Goal: Navigation & Orientation: Find specific page/section

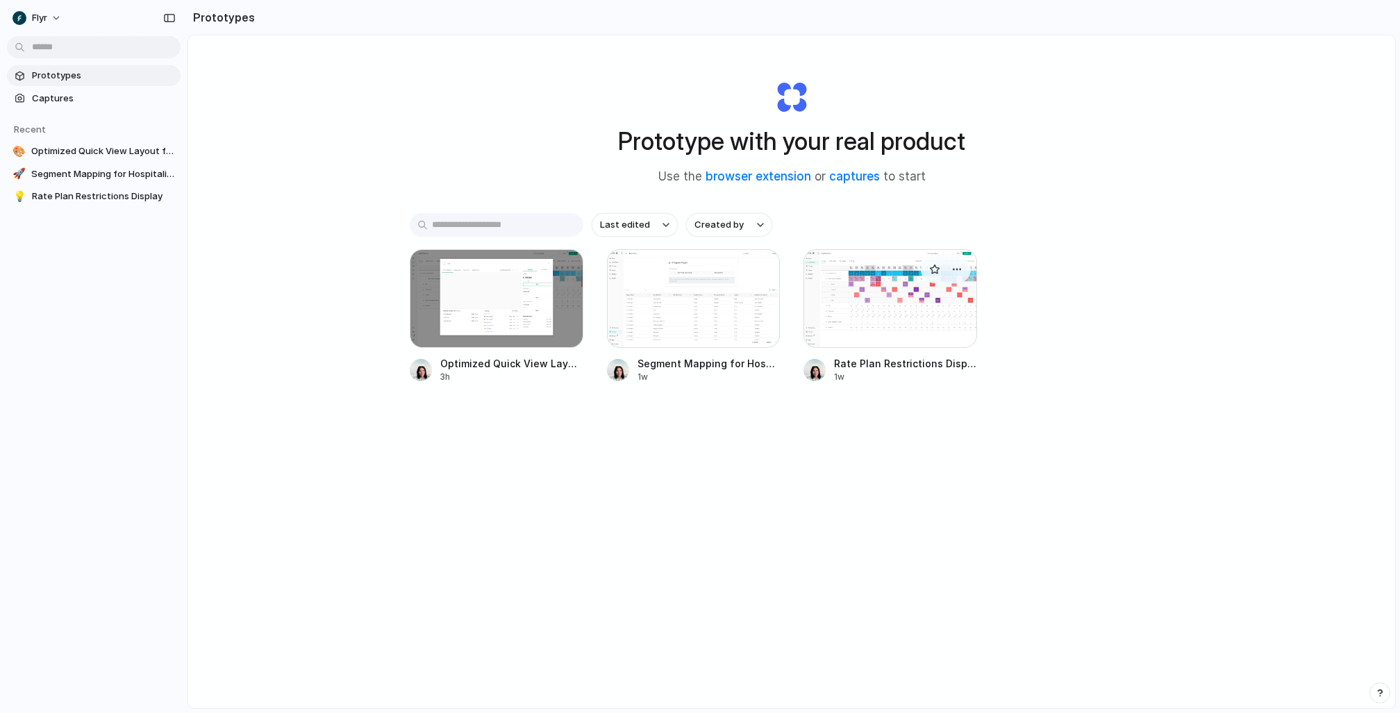
click at [867, 290] on div at bounding box center [890, 298] width 174 height 99
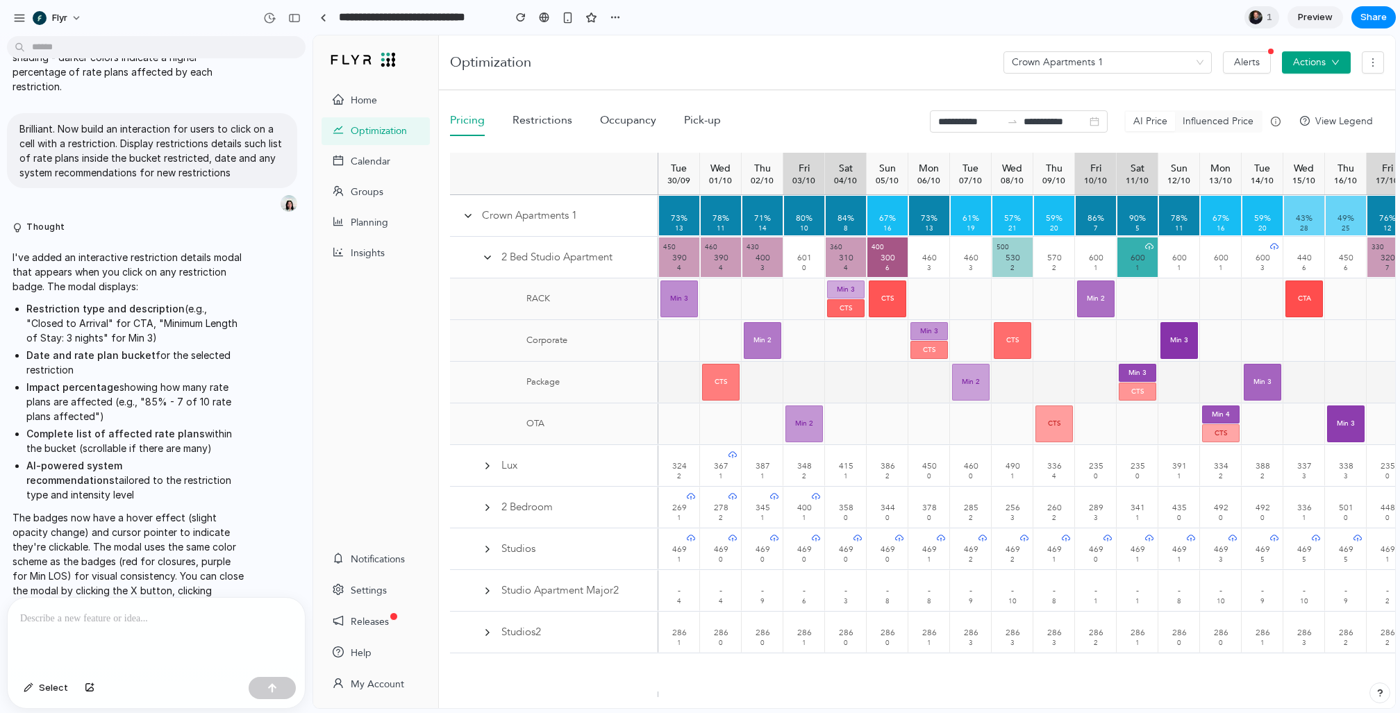
click at [772, 400] on div at bounding box center [763, 382] width 42 height 41
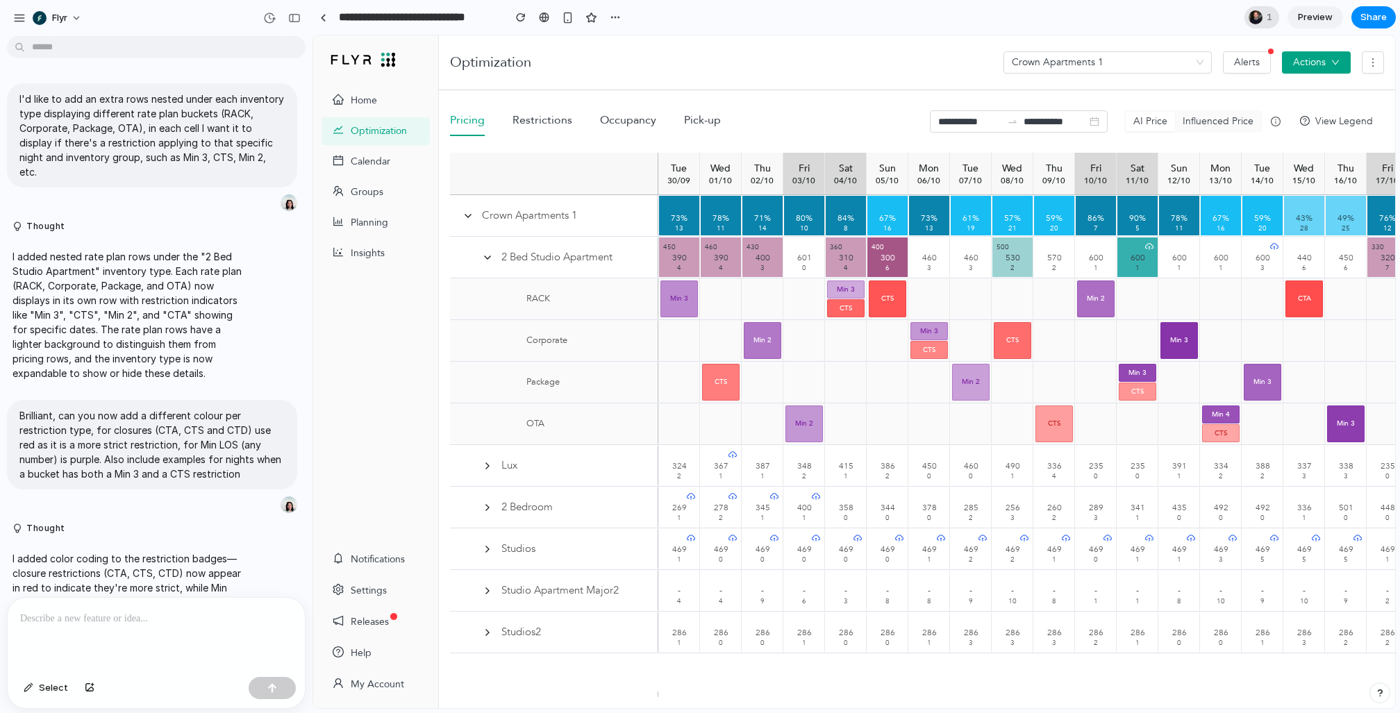
click at [1260, 16] on div at bounding box center [1256, 17] width 14 height 14
click at [954, 33] on div "Seen by Lukas Hughes" at bounding box center [700, 356] width 1400 height 713
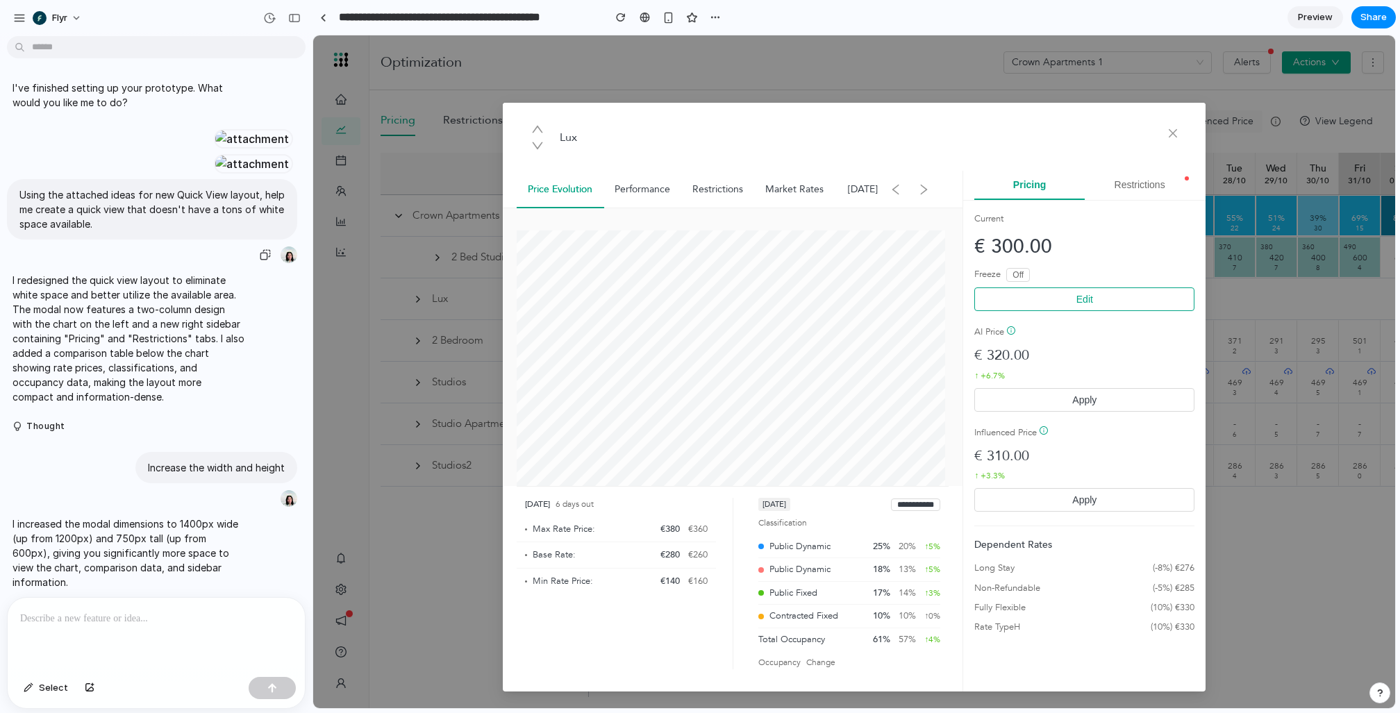
click at [222, 149] on div at bounding box center [252, 138] width 76 height 19
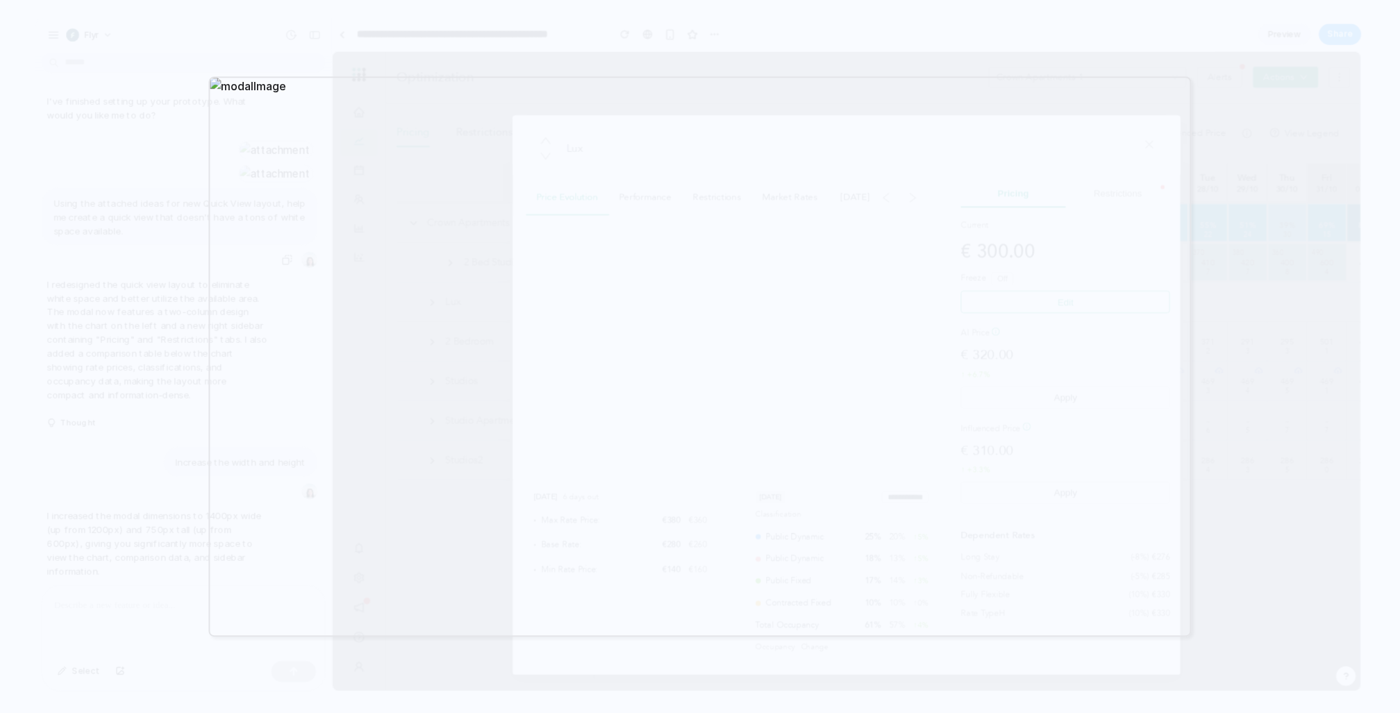
click at [160, 360] on div at bounding box center [700, 356] width 1400 height 713
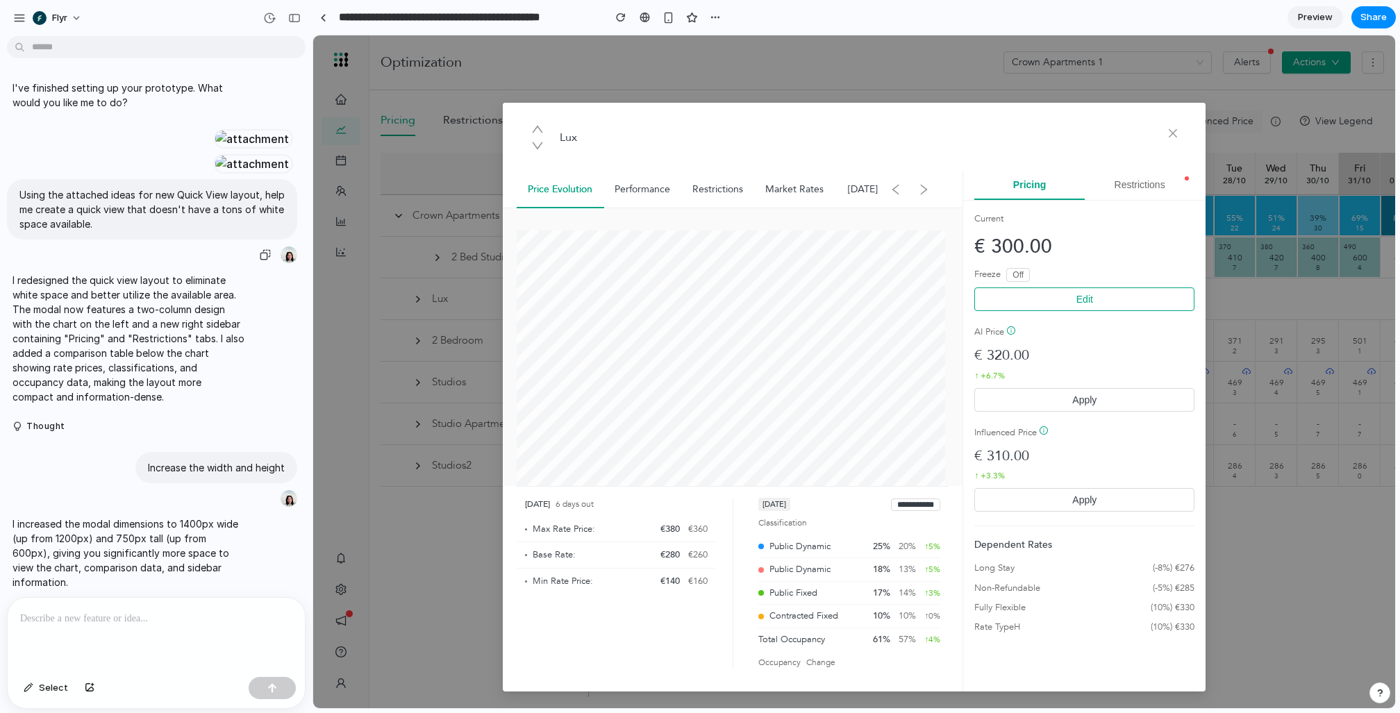
click at [214, 174] on div at bounding box center [252, 163] width 76 height 19
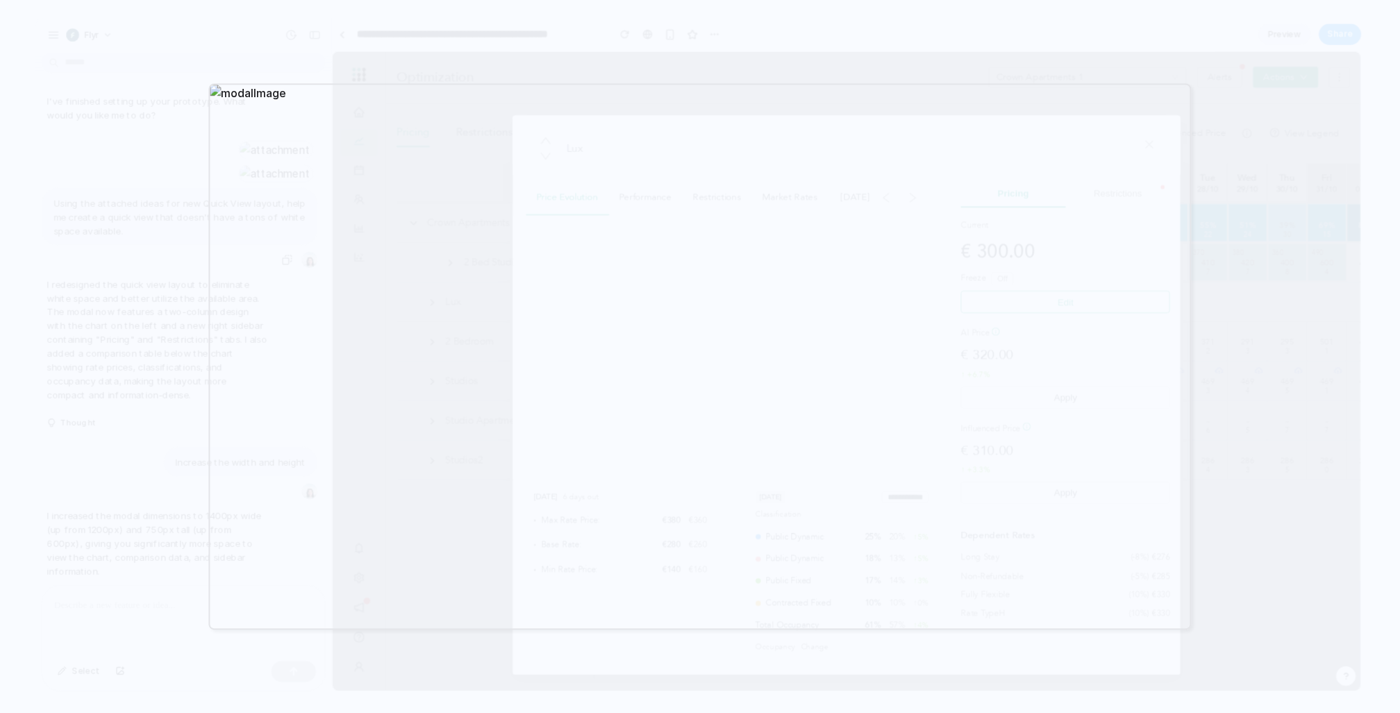
click at [94, 304] on div at bounding box center [700, 356] width 1400 height 713
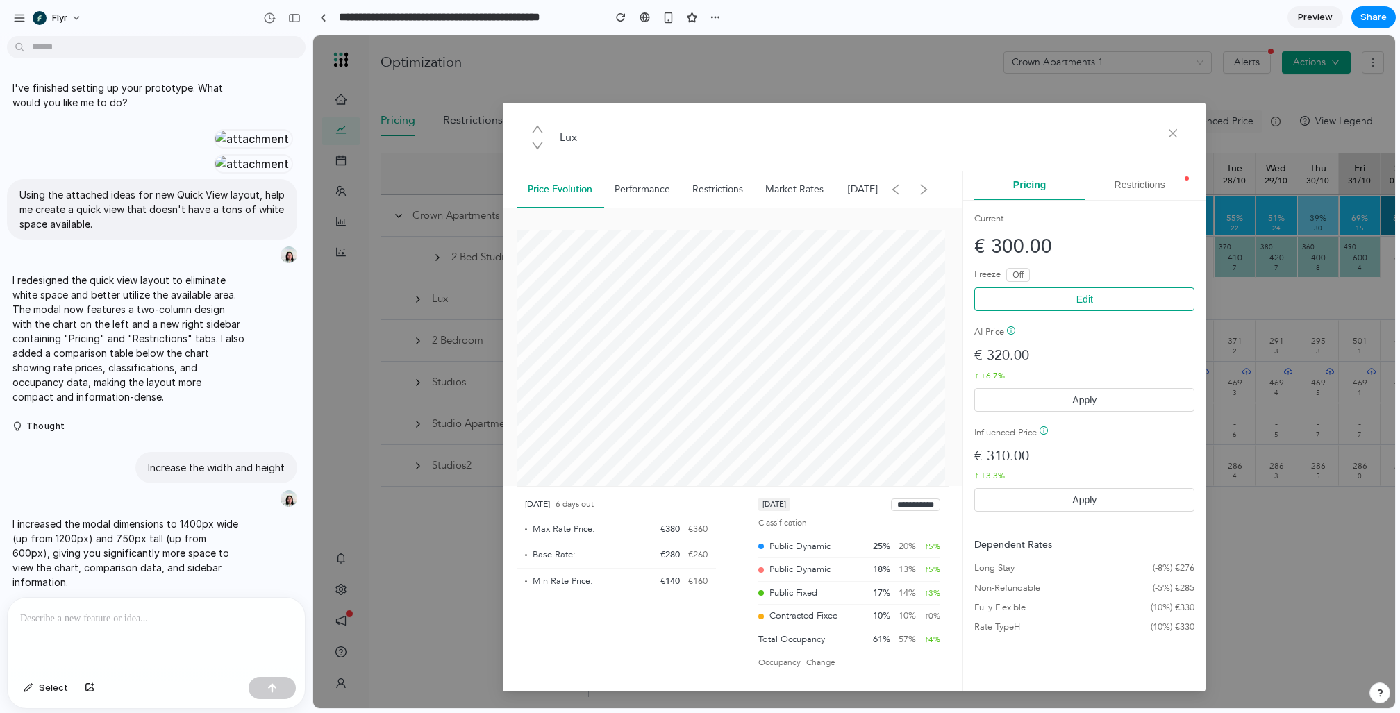
click at [1114, 183] on button "Restrictions" at bounding box center [1140, 185] width 110 height 29
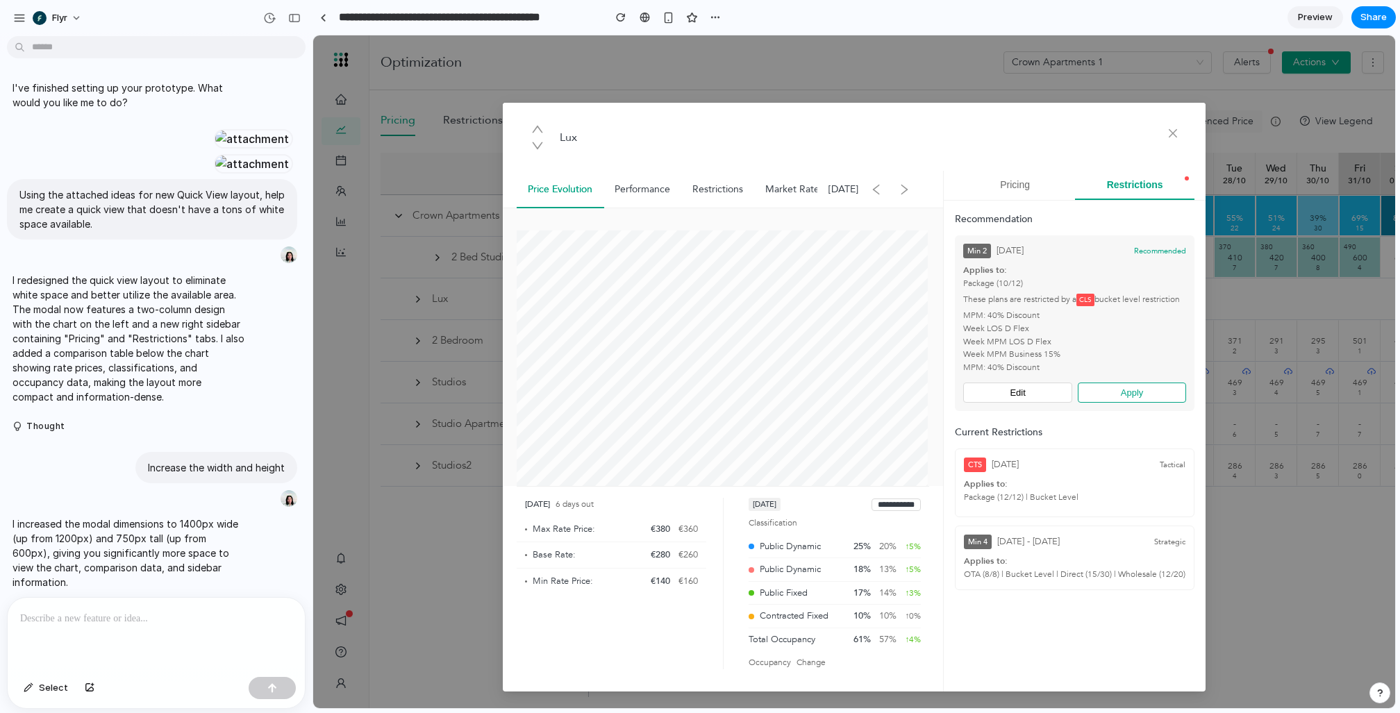
click at [998, 189] on button "Pricing" at bounding box center [1015, 185] width 120 height 29
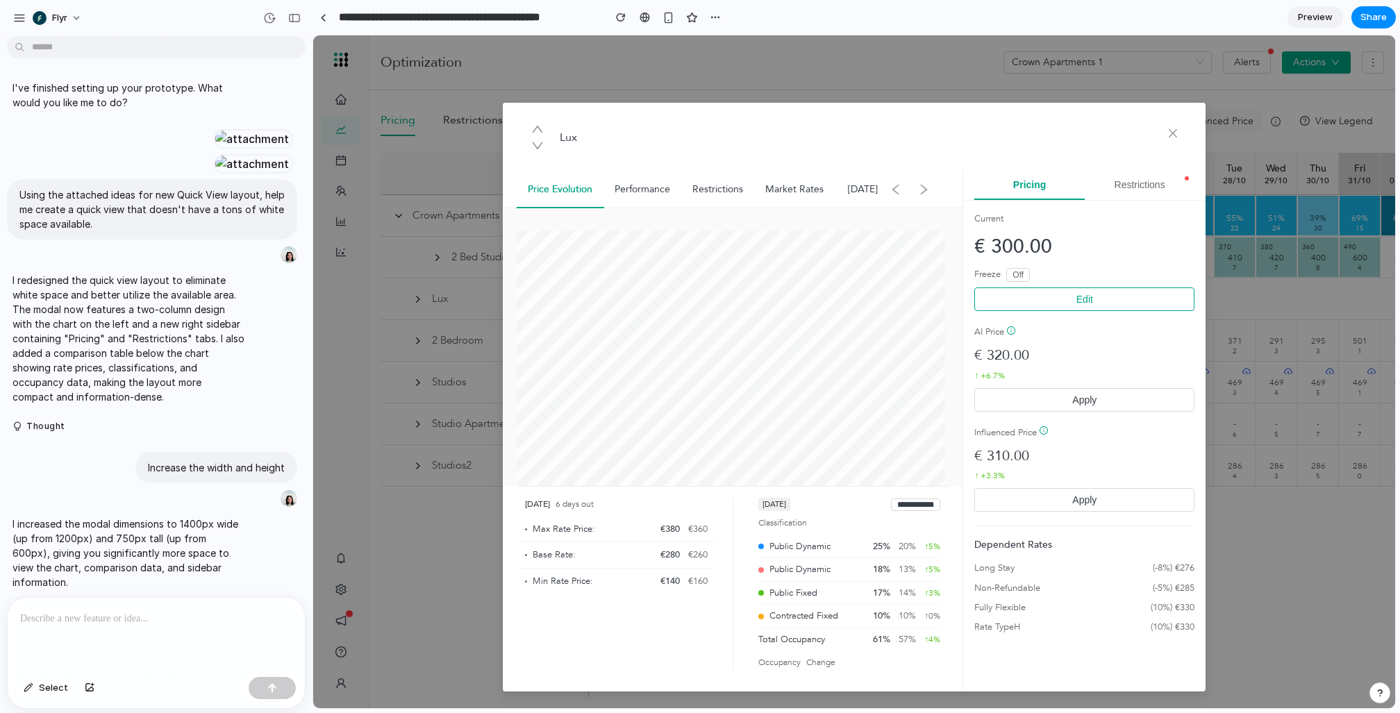
click at [1108, 190] on button "Restrictions" at bounding box center [1140, 185] width 110 height 29
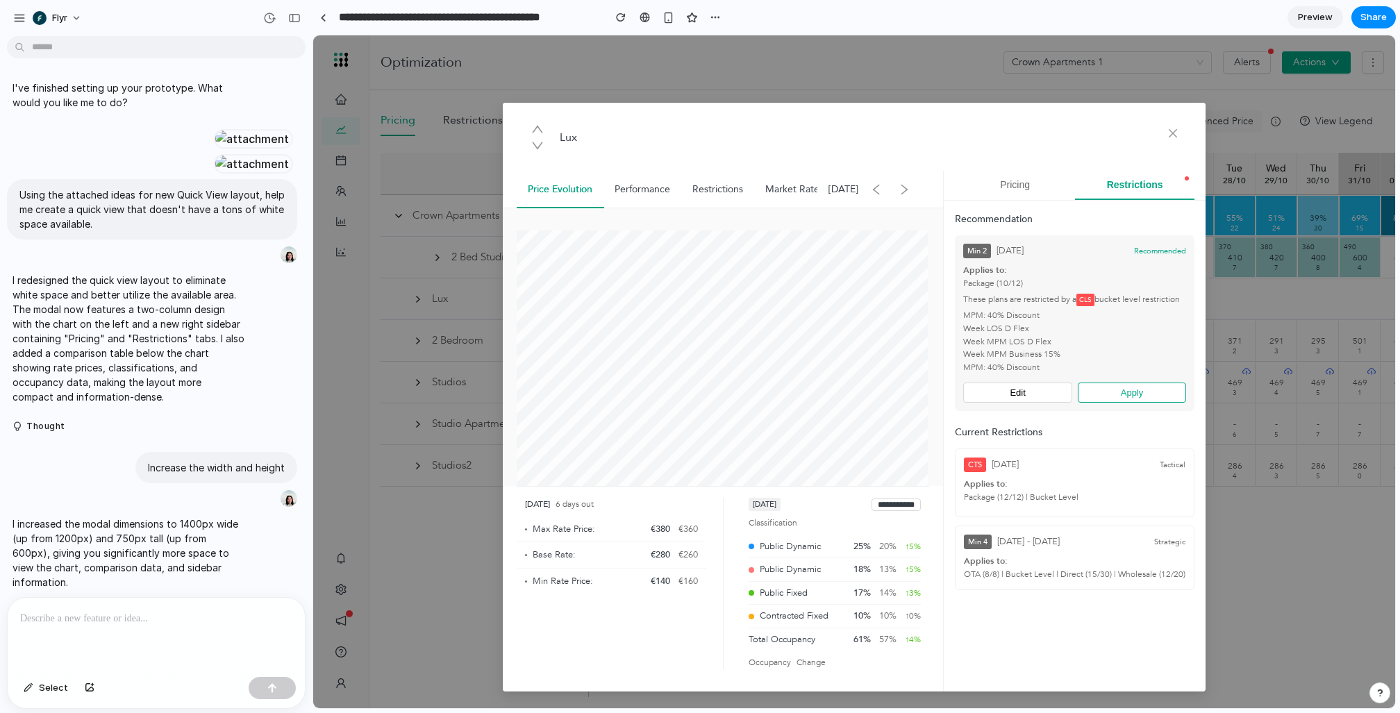
click at [1029, 182] on button "Pricing" at bounding box center [1015, 185] width 120 height 29
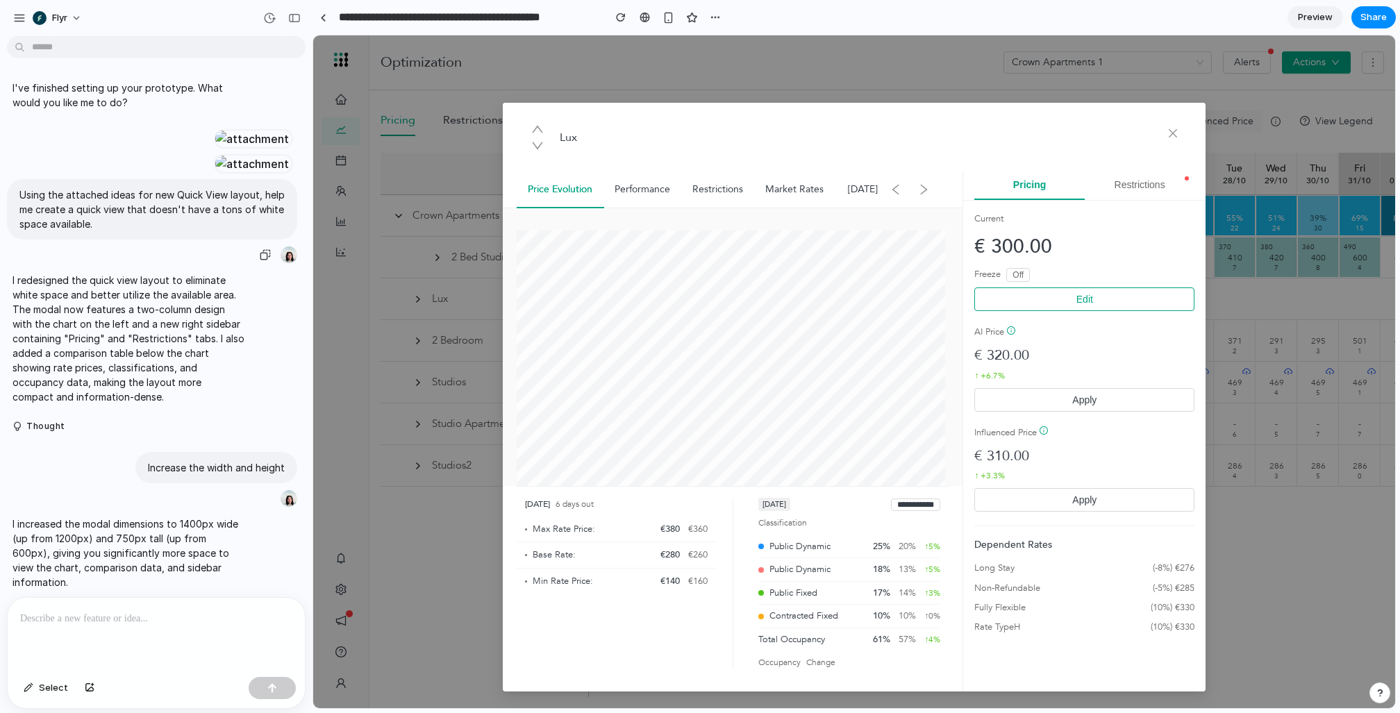
click at [228, 149] on div at bounding box center [252, 138] width 76 height 19
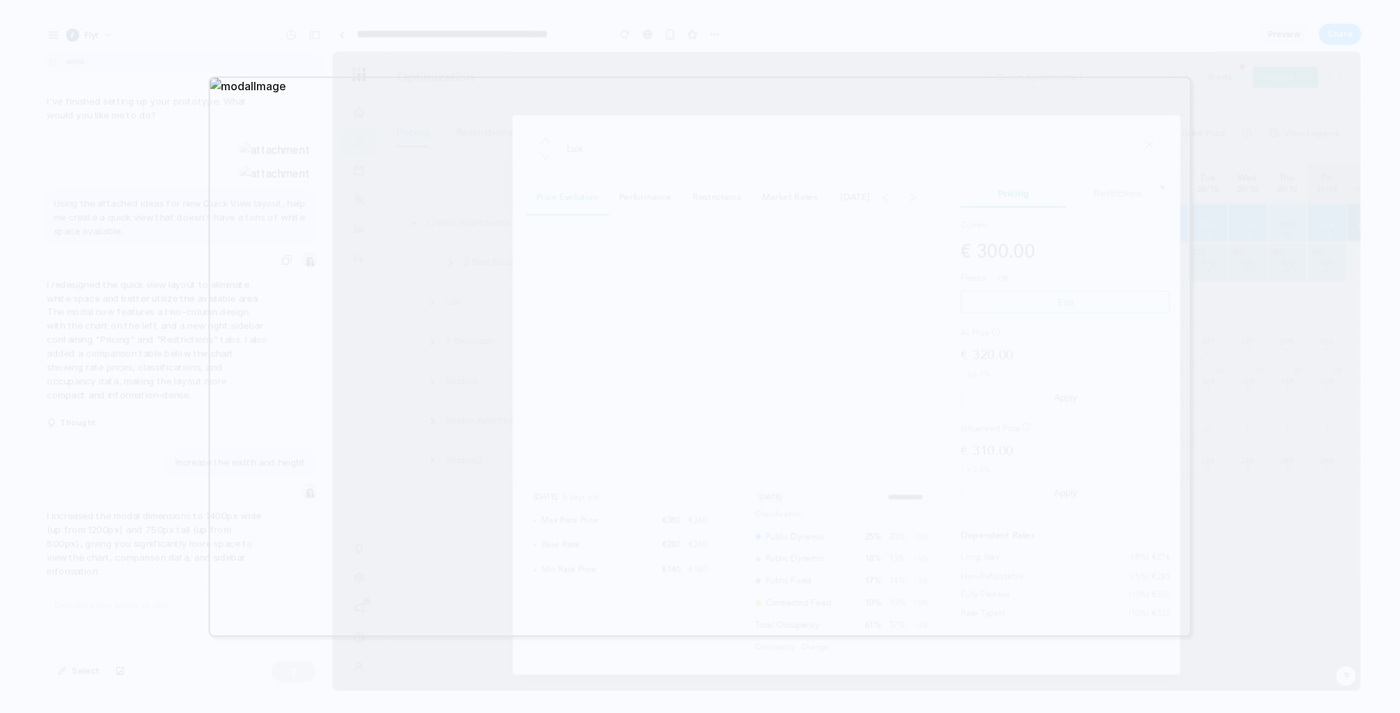
click at [105, 271] on div at bounding box center [700, 356] width 1400 height 713
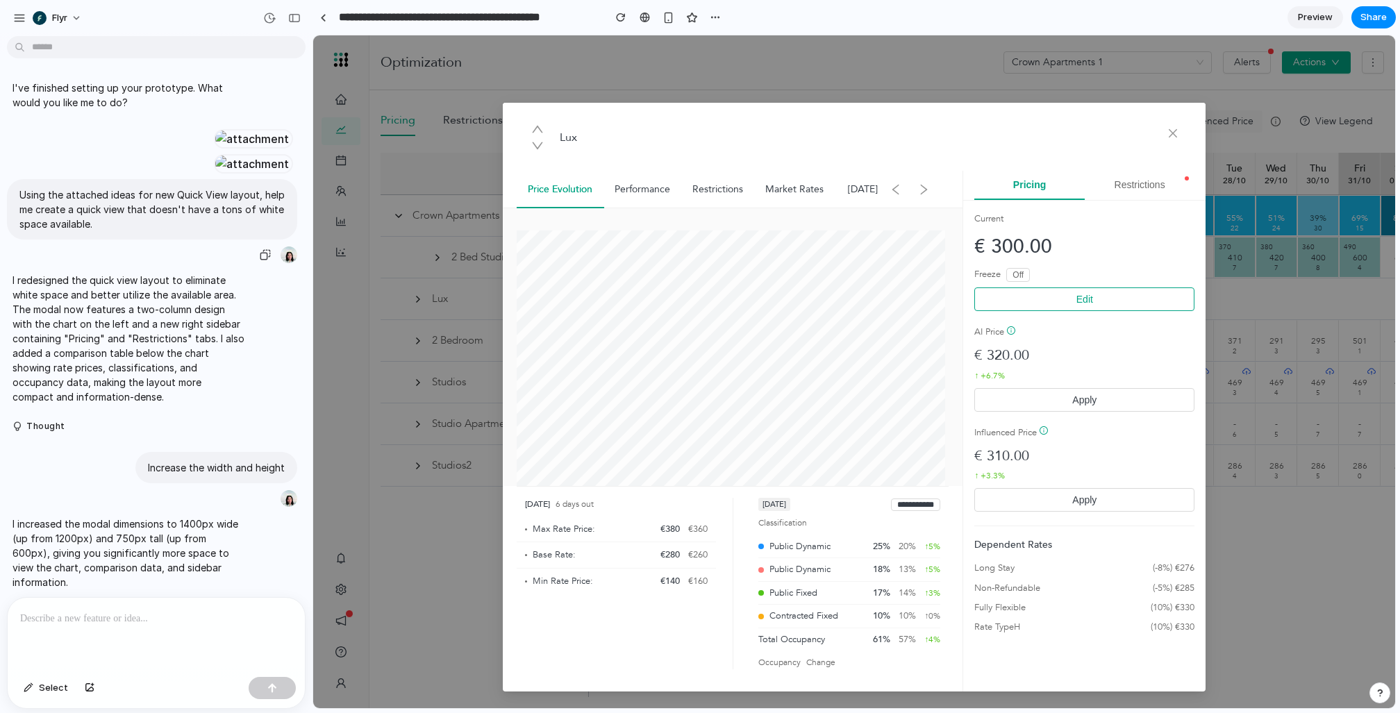
click at [214, 174] on div at bounding box center [252, 163] width 76 height 19
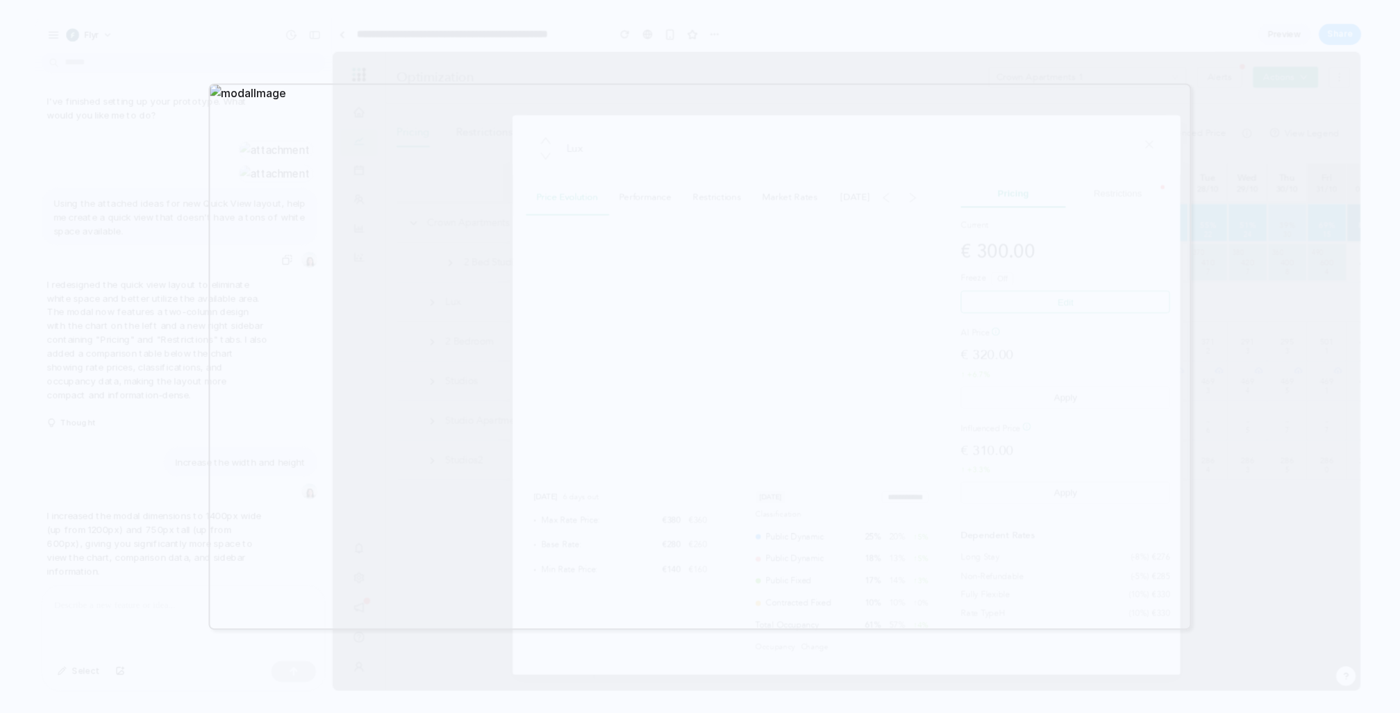
click at [713, 658] on div at bounding box center [700, 356] width 1400 height 713
